Goal: Navigation & Orientation: Find specific page/section

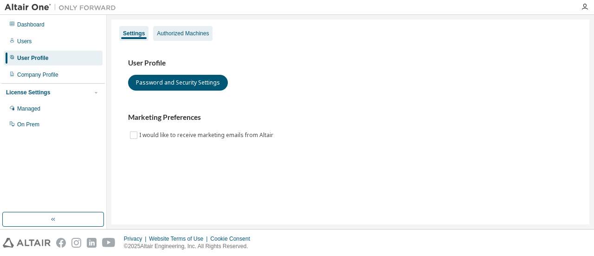
click at [203, 28] on div "Authorized Machines" at bounding box center [182, 33] width 59 height 15
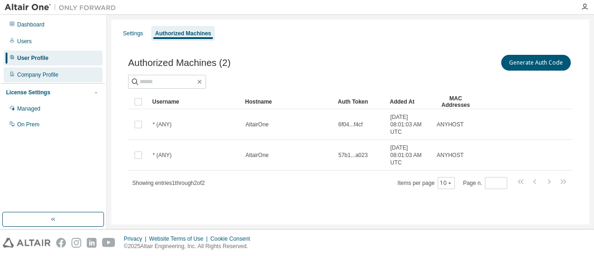
click at [37, 75] on div "Company Profile" at bounding box center [37, 74] width 41 height 7
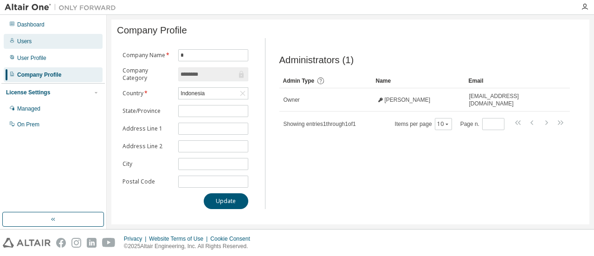
click at [34, 42] on div "Users" at bounding box center [53, 41] width 99 height 15
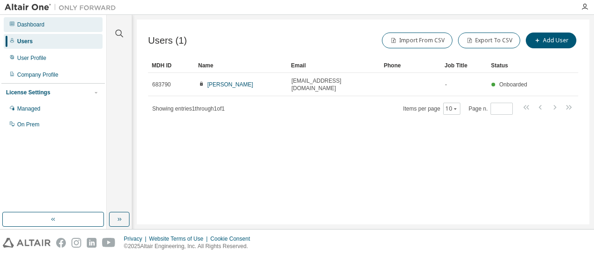
click at [62, 26] on div "Dashboard" at bounding box center [53, 24] width 99 height 15
